Goal: Transaction & Acquisition: Book appointment/travel/reservation

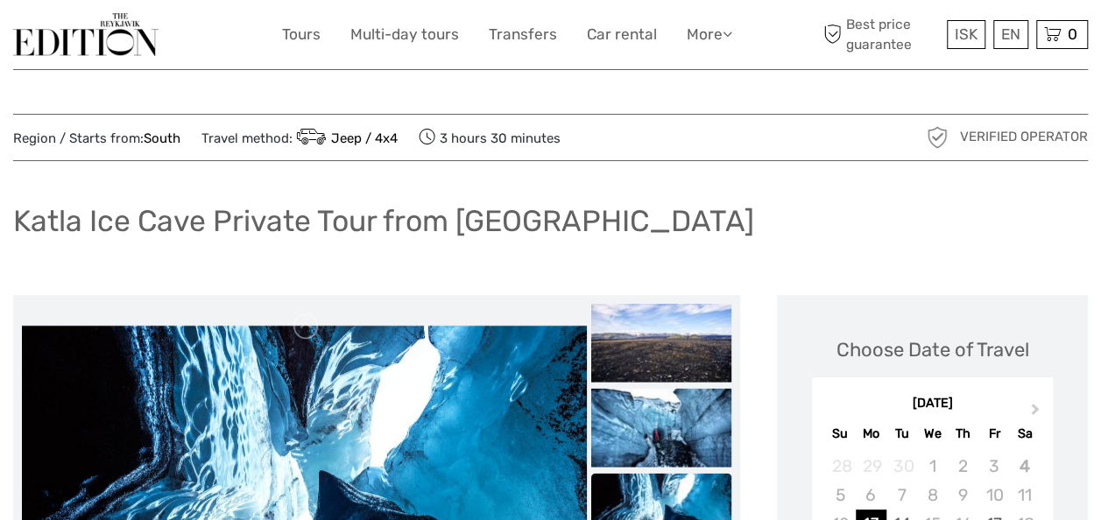
click at [600, 212] on div "Katla Ice Cave Private Tour from Vík" at bounding box center [550, 228] width 1075 height 64
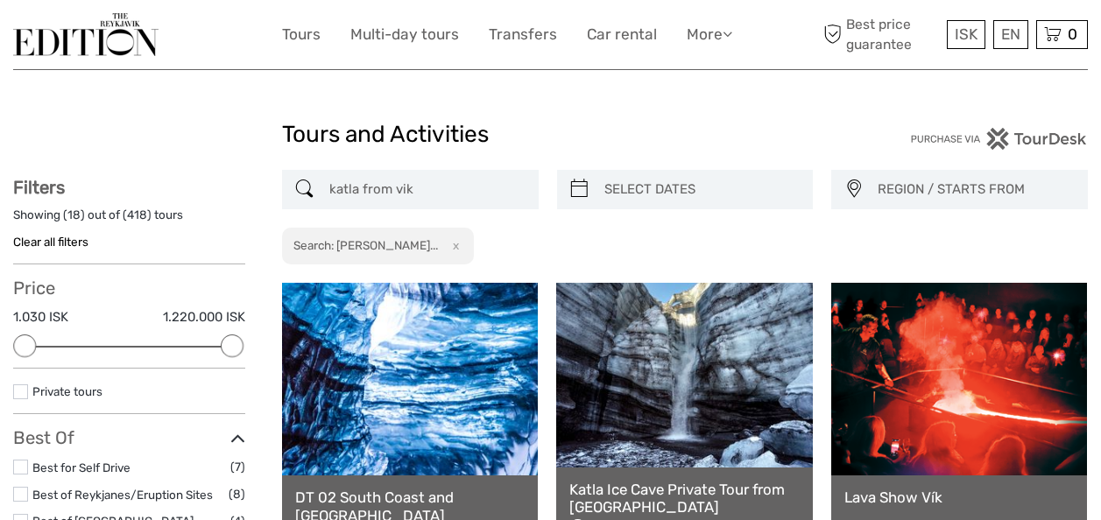
select select
drag, startPoint x: 439, startPoint y: 182, endPoint x: -4, endPoint y: 190, distance: 442.5
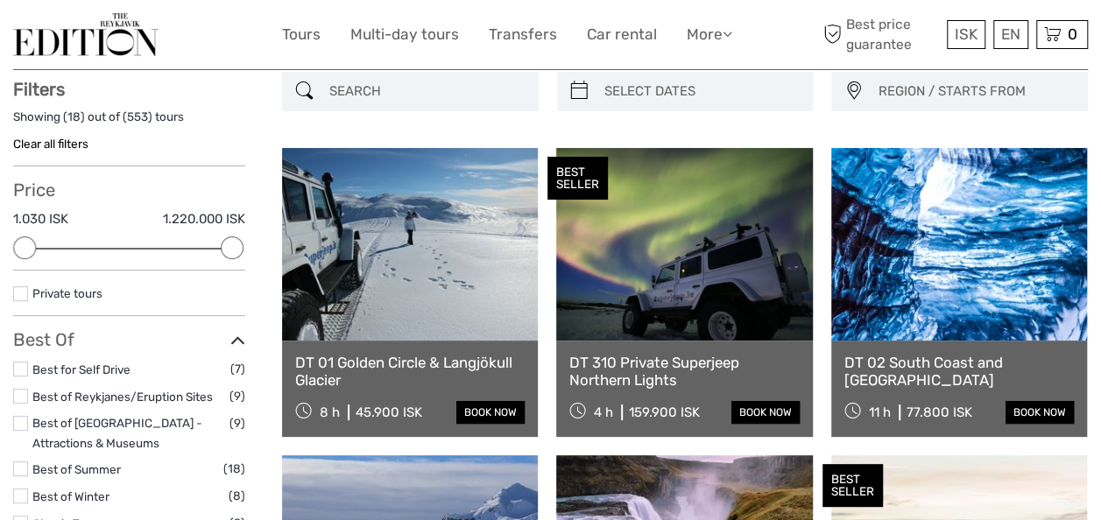
scroll to position [99, 0]
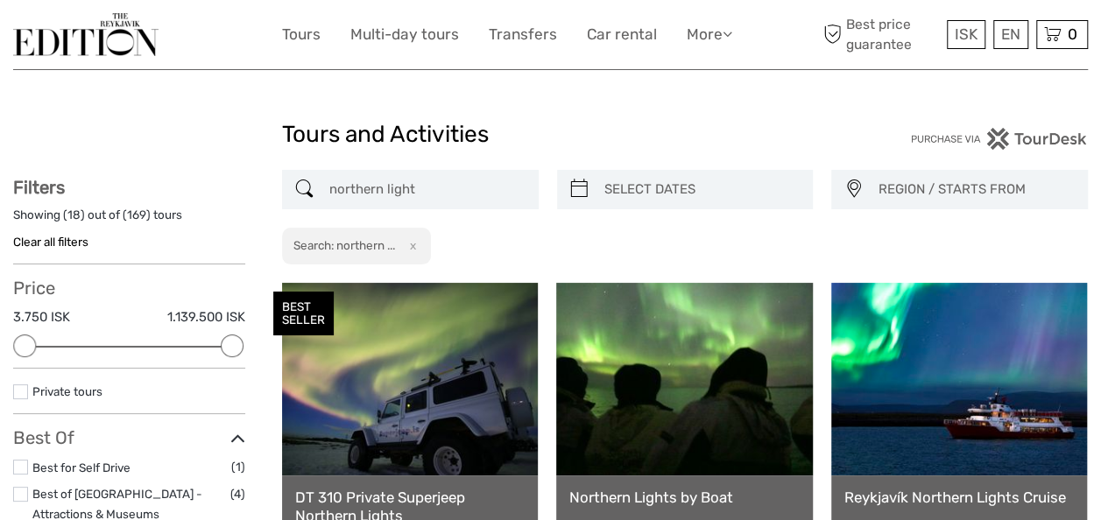
drag, startPoint x: 499, startPoint y: 197, endPoint x: 0, endPoint y: 189, distance: 498.6
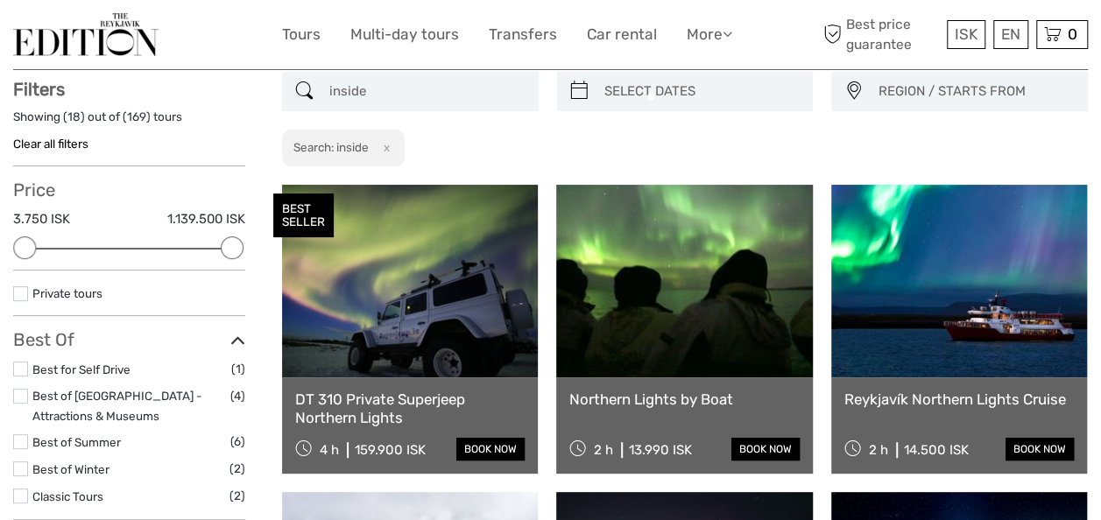
scroll to position [99, 0]
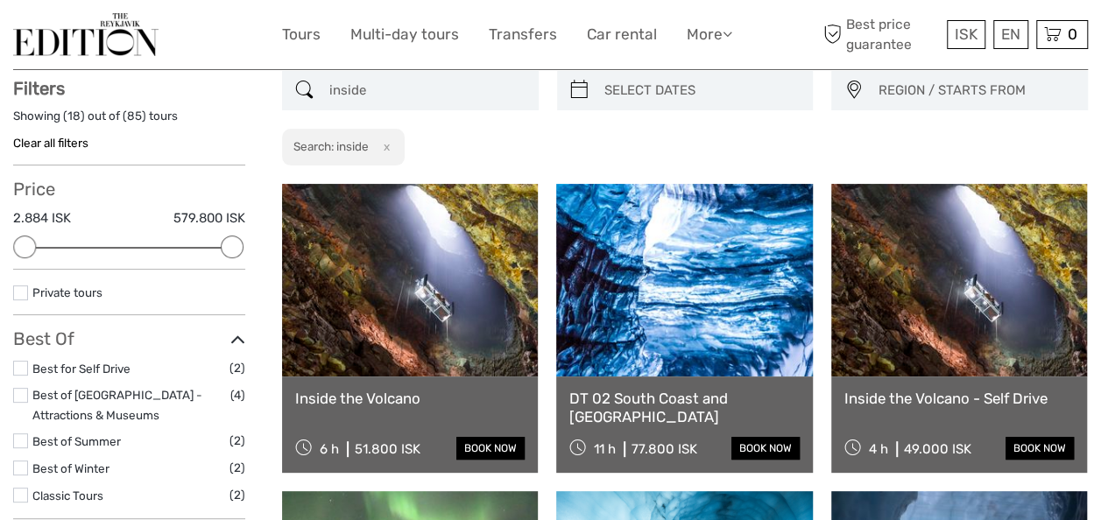
drag, startPoint x: 449, startPoint y: 93, endPoint x: 8, endPoint y: 91, distance: 441.6
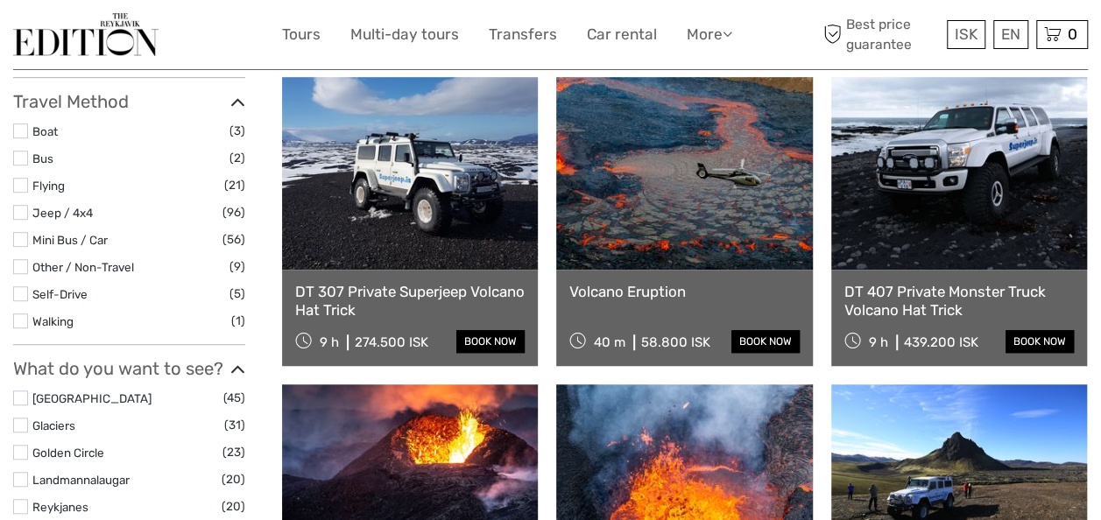
scroll to position [524, 0]
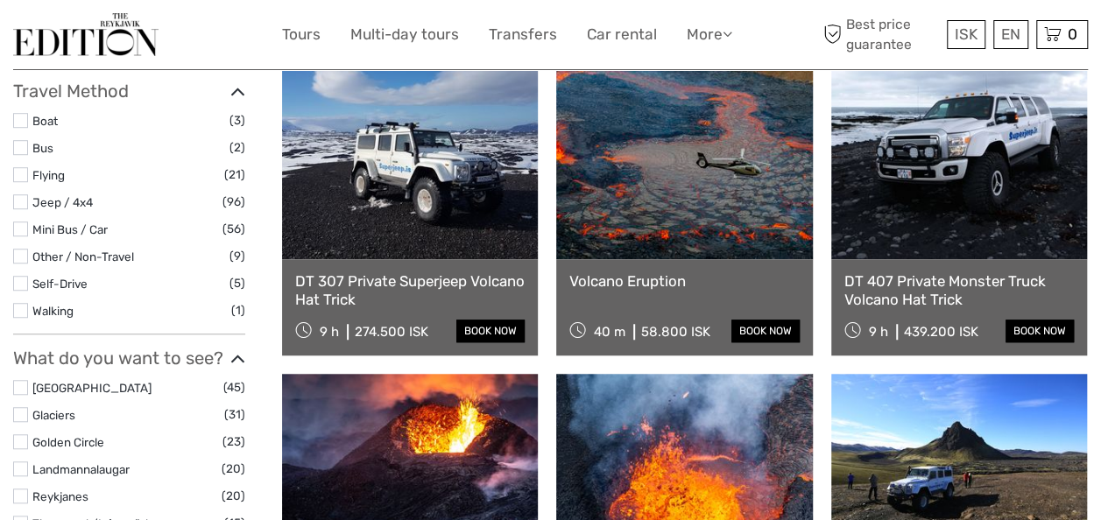
type input "volcano"
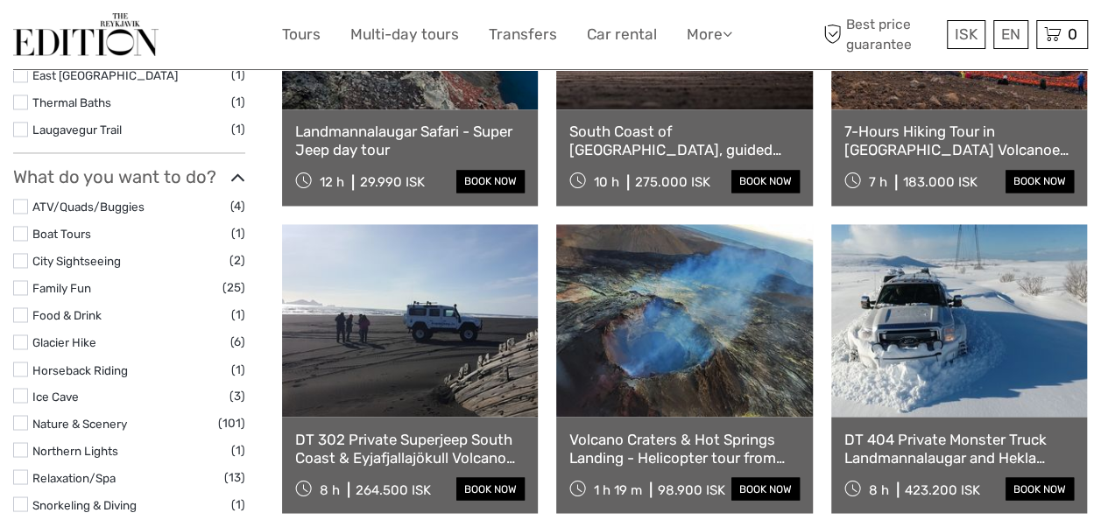
scroll to position [867, 0]
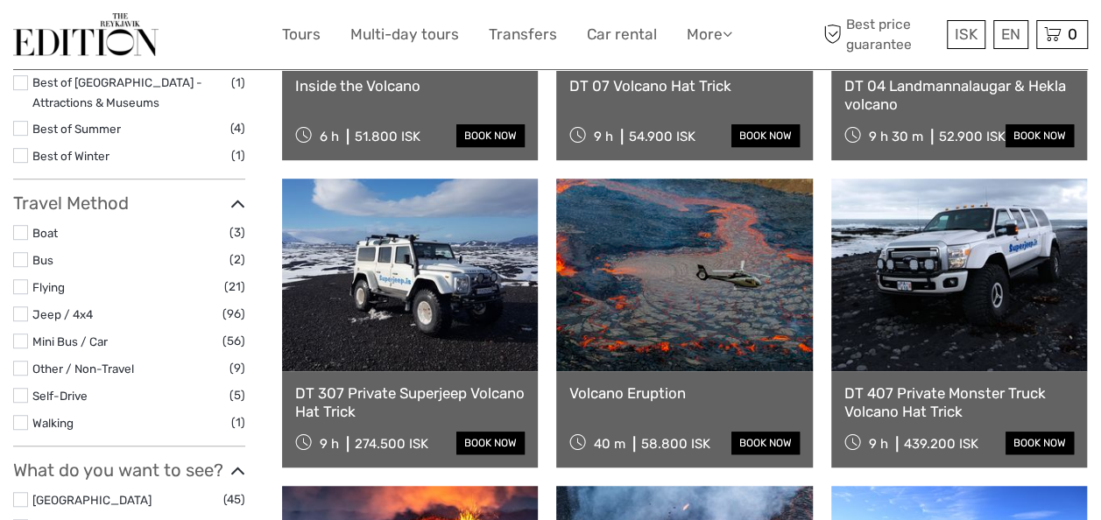
scroll to position [92, 0]
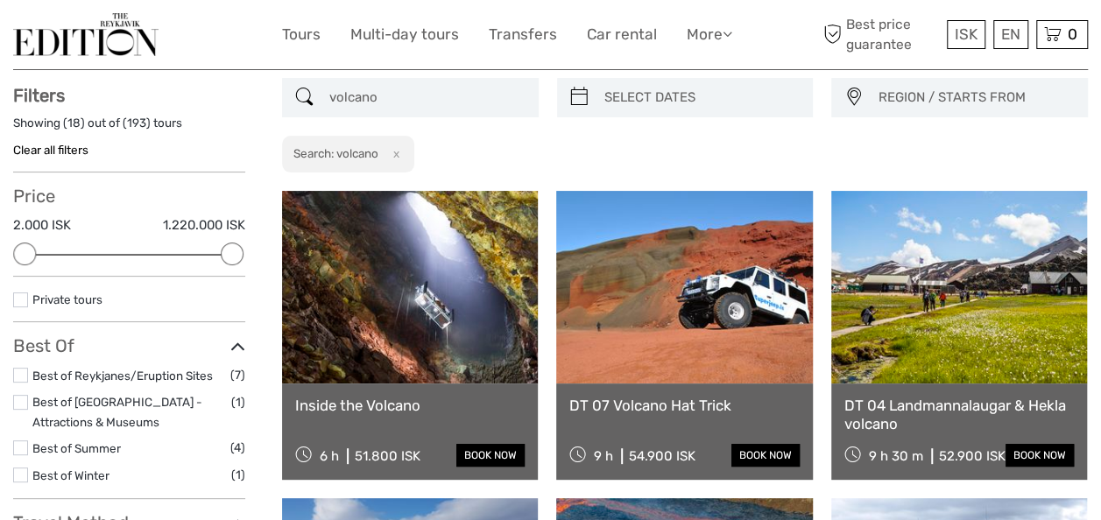
click at [350, 277] on link at bounding box center [410, 287] width 256 height 193
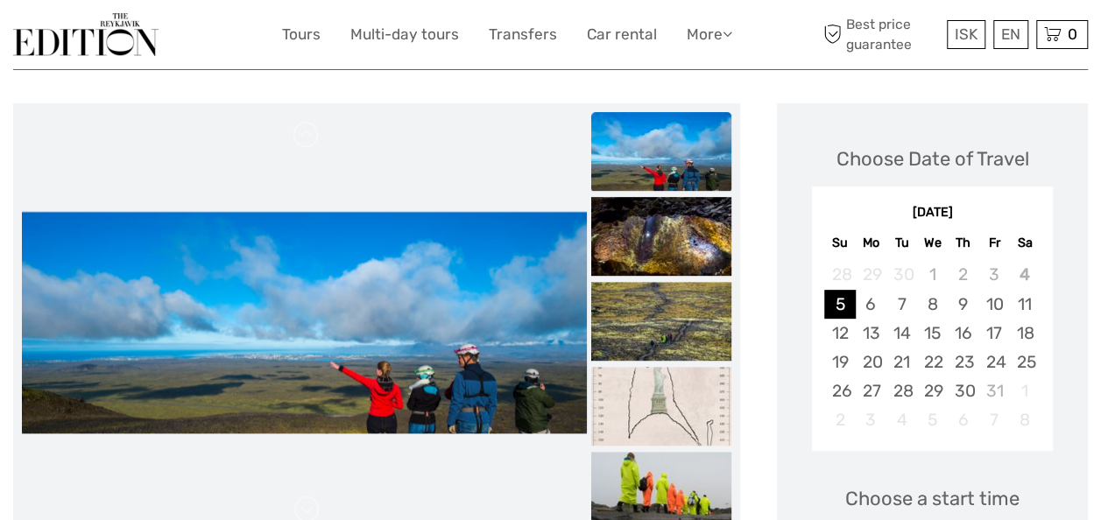
scroll to position [7, 0]
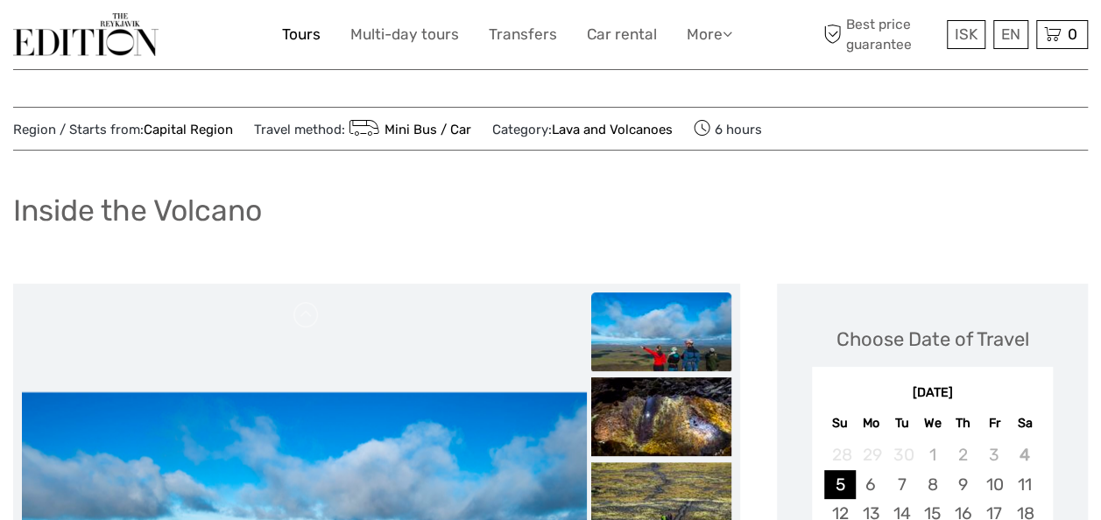
click at [298, 28] on link "Tours" at bounding box center [301, 34] width 39 height 25
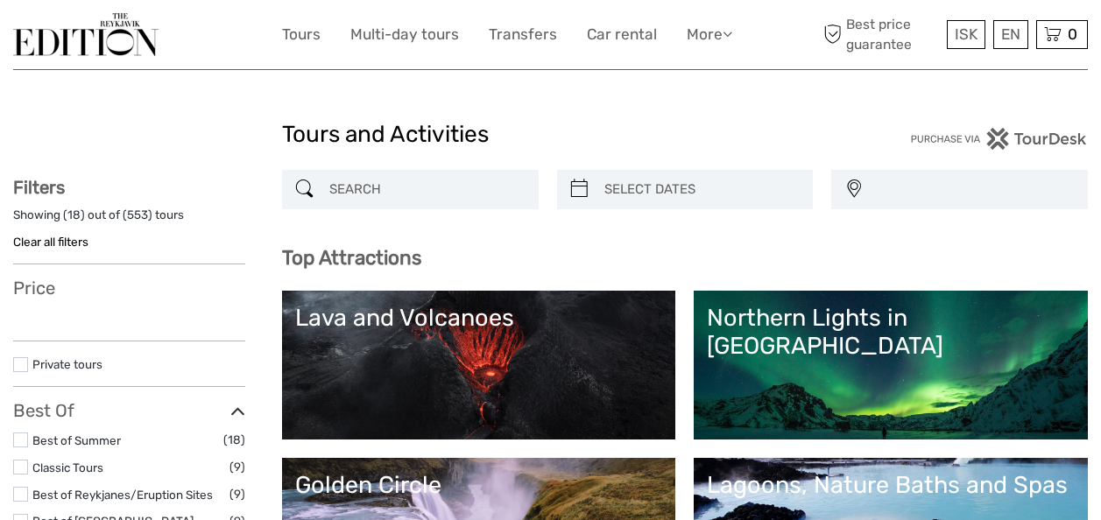
select select
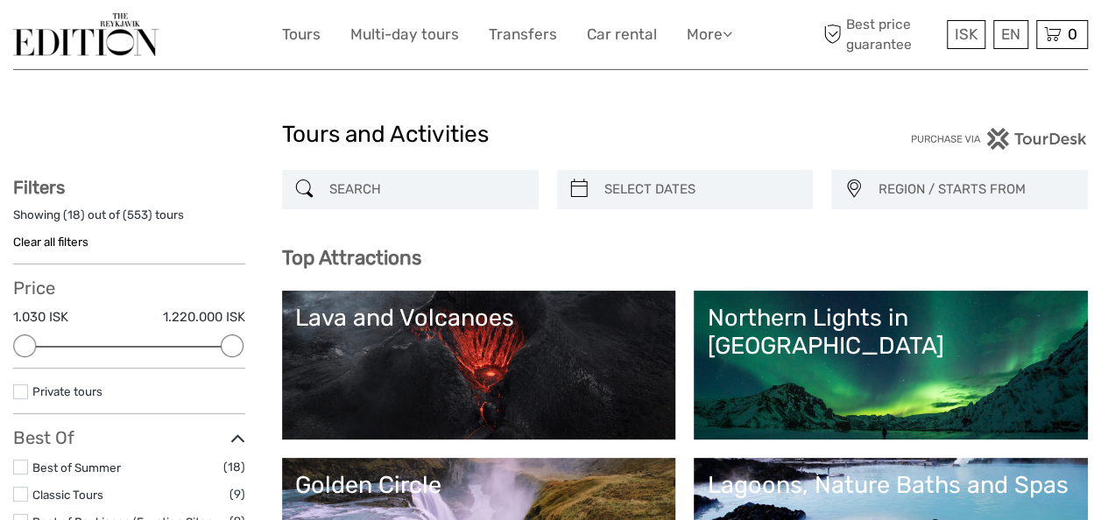
click at [377, 182] on input "search" at bounding box center [426, 189] width 208 height 31
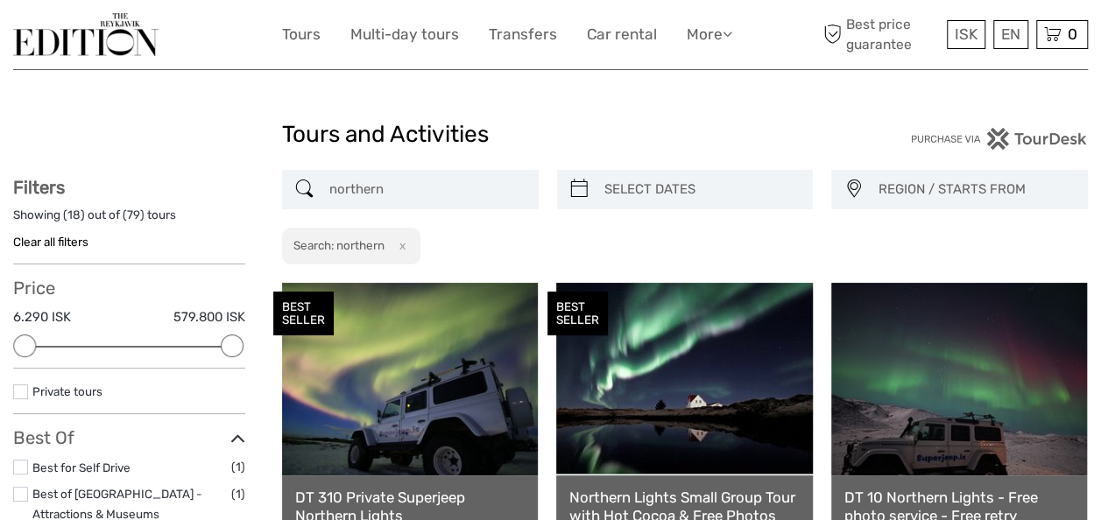
drag, startPoint x: 449, startPoint y: 187, endPoint x: 76, endPoint y: 182, distance: 372.4
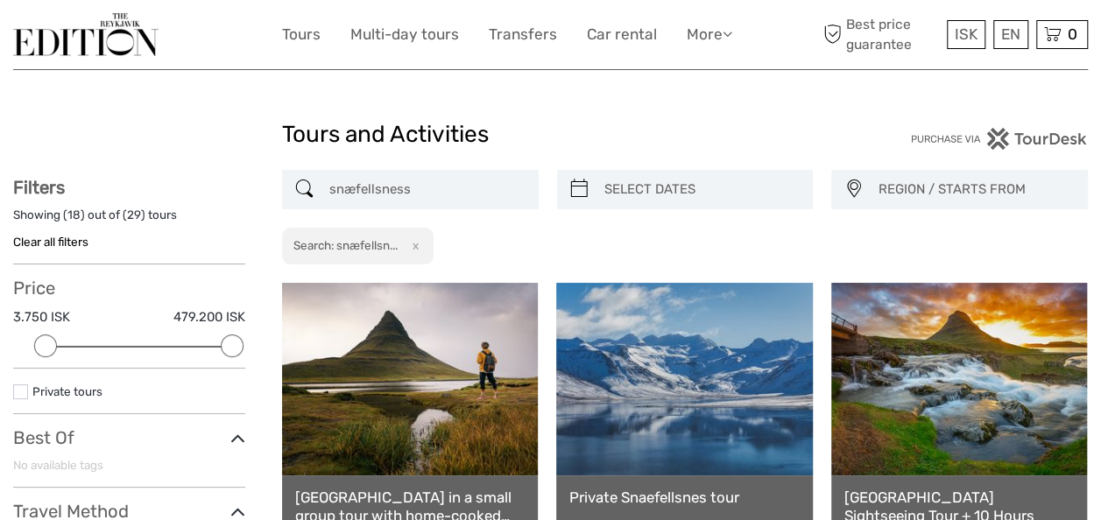
drag, startPoint x: 447, startPoint y: 187, endPoint x: -4, endPoint y: 193, distance: 450.4
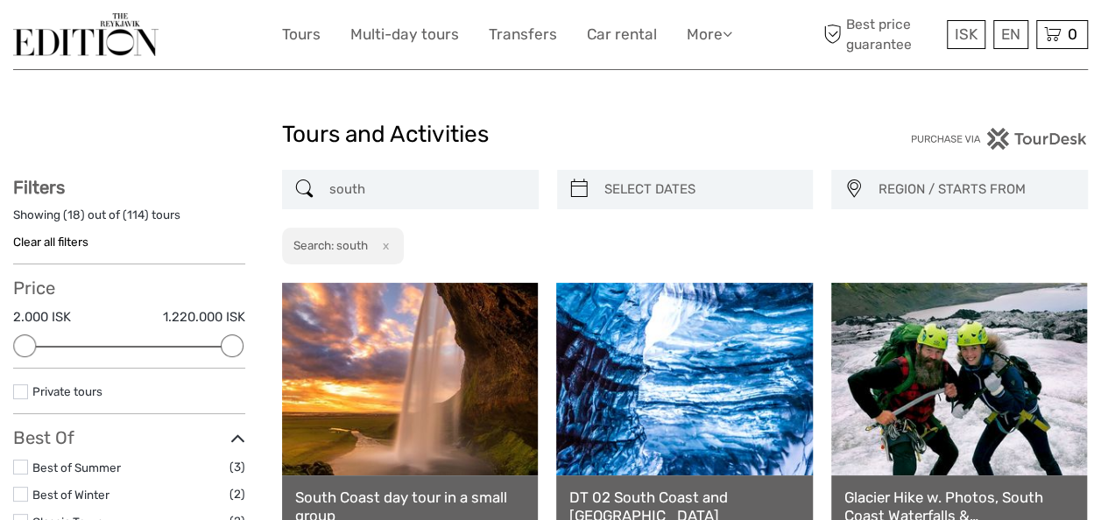
drag, startPoint x: 415, startPoint y: 188, endPoint x: 0, endPoint y: 219, distance: 416.4
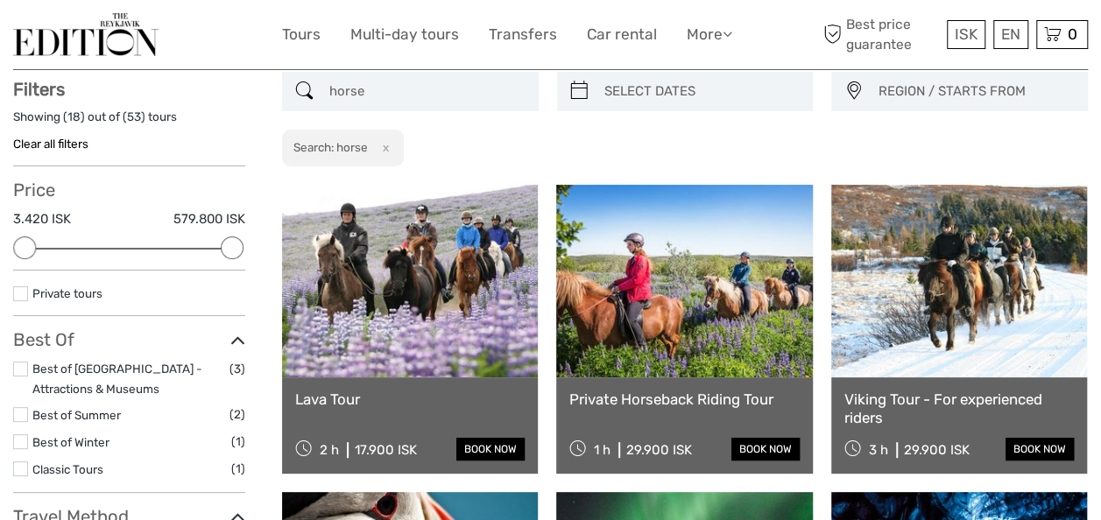
scroll to position [99, 0]
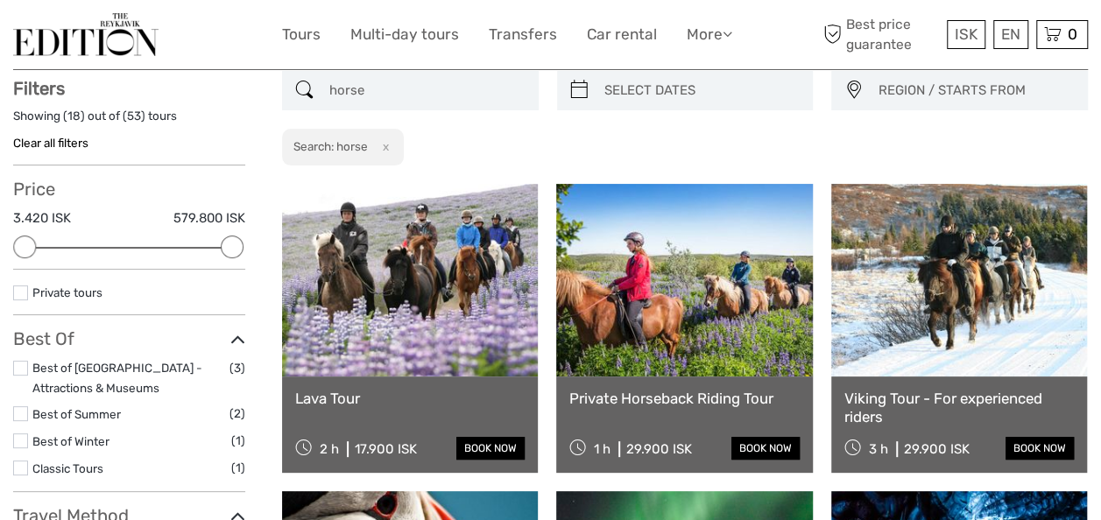
drag, startPoint x: 398, startPoint y: 89, endPoint x: 214, endPoint y: 89, distance: 184.0
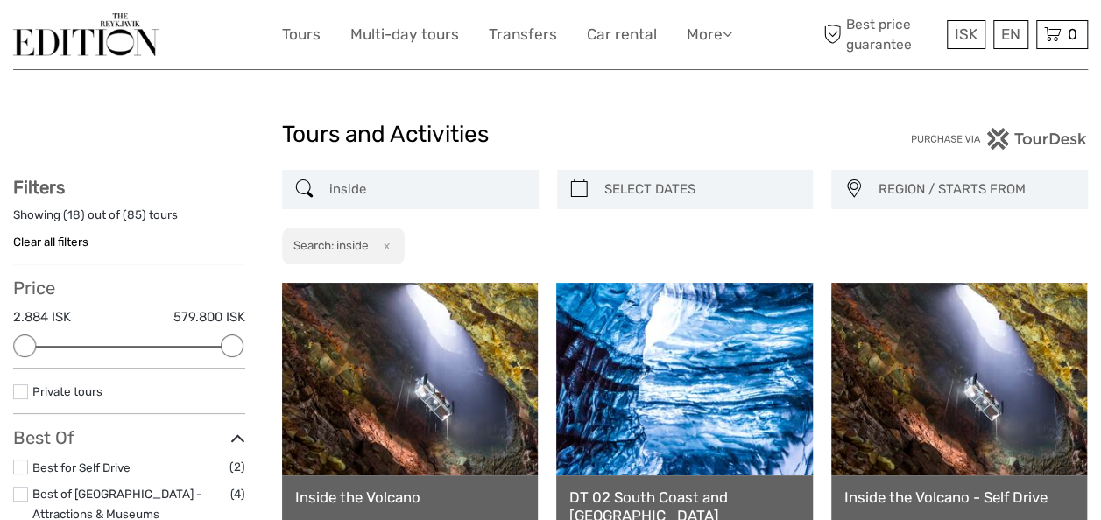
drag, startPoint x: 461, startPoint y: 186, endPoint x: 77, endPoint y: 195, distance: 383.9
drag, startPoint x: 443, startPoint y: 177, endPoint x: 179, endPoint y: 200, distance: 265.6
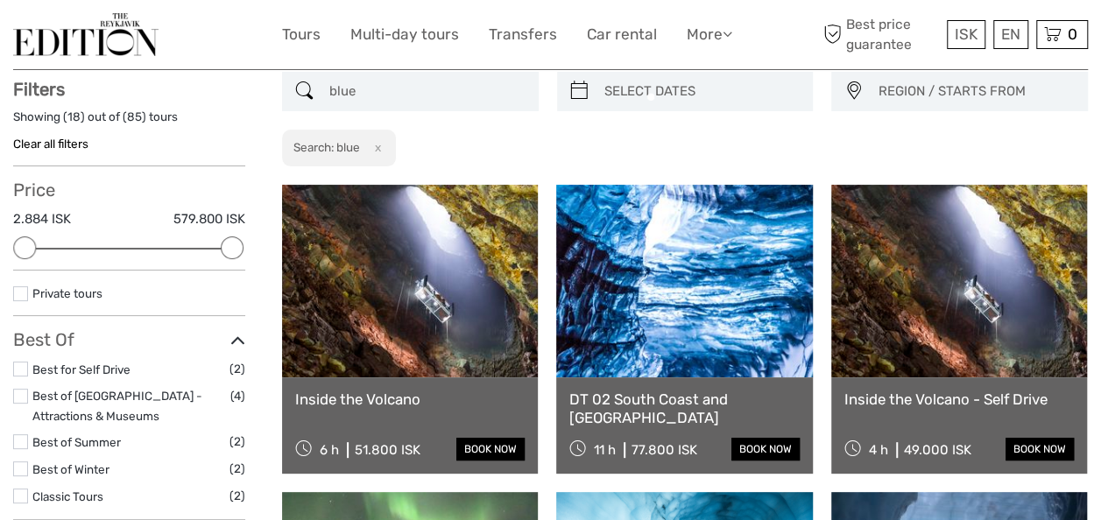
scroll to position [99, 0]
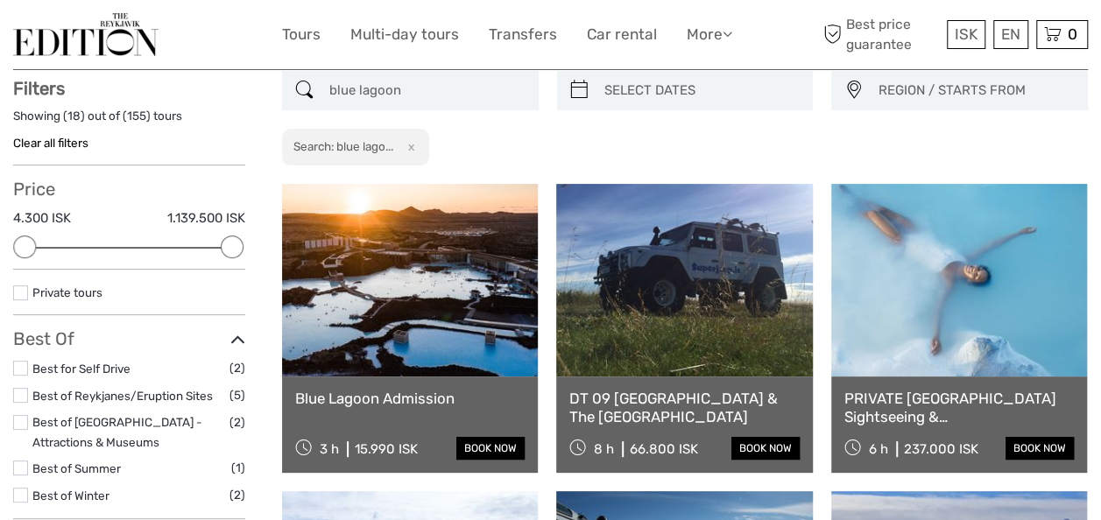
drag, startPoint x: 415, startPoint y: 88, endPoint x: 206, endPoint y: 96, distance: 209.5
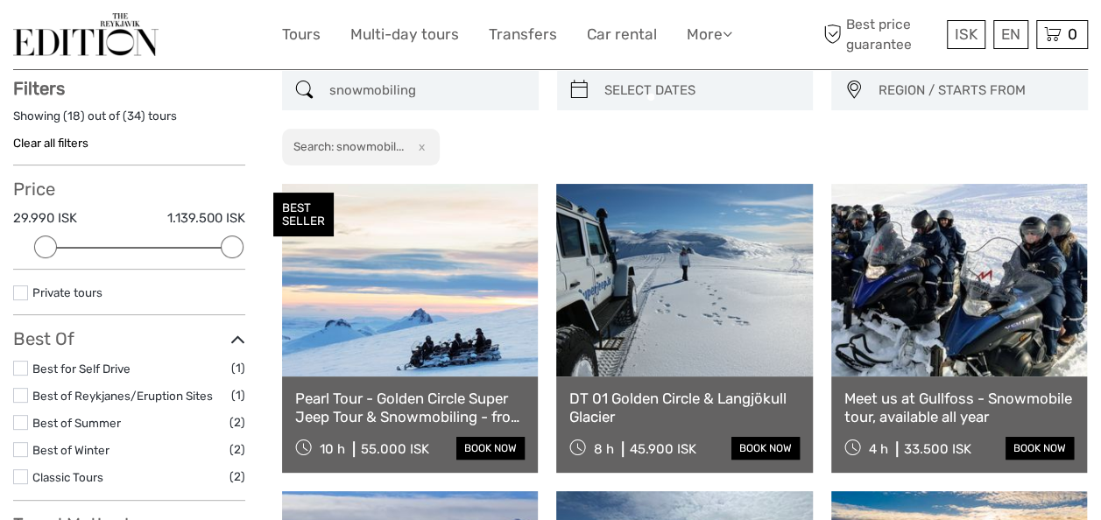
type input "snowmobiling"
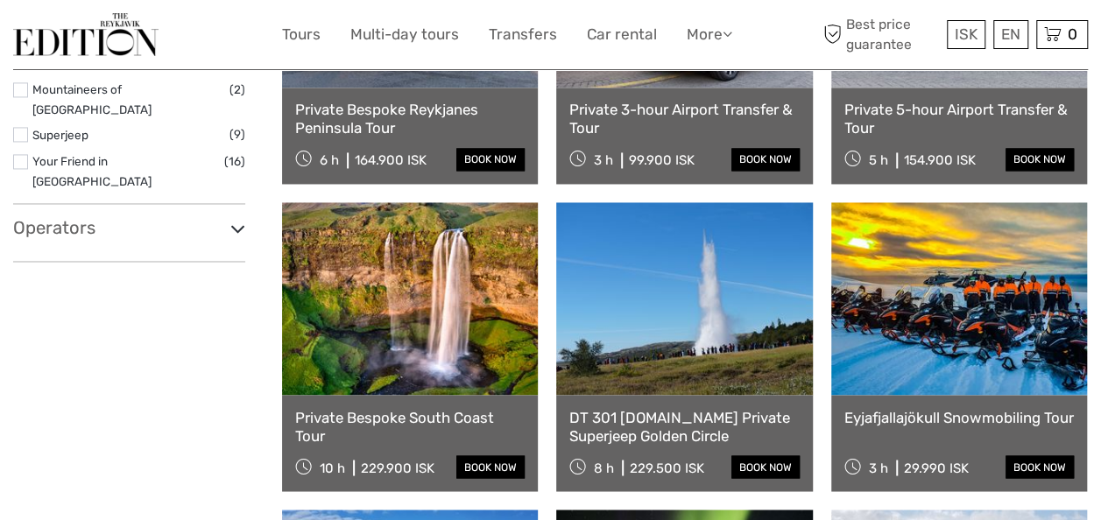
scroll to position [1344, 0]
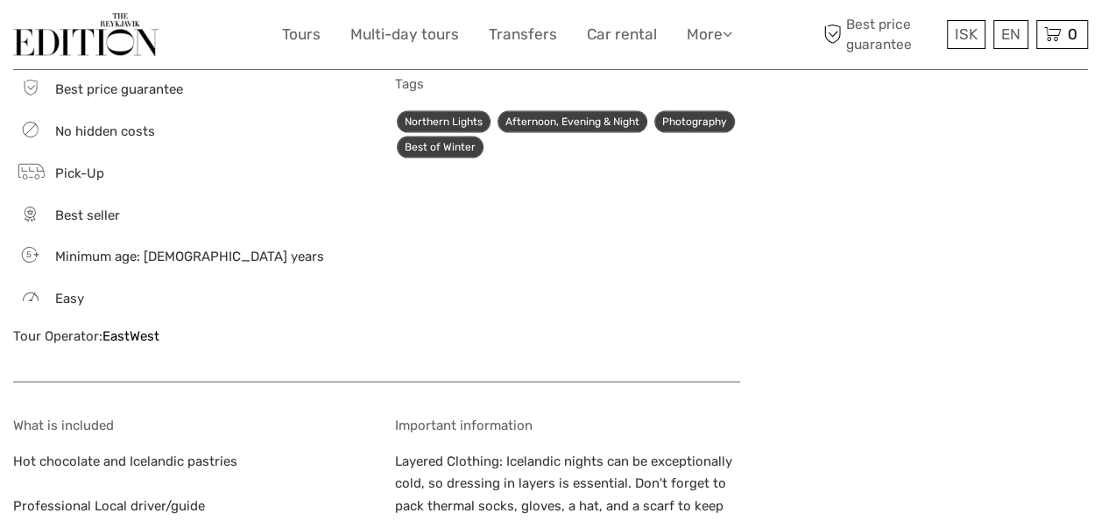
scroll to position [1884, 0]
